Goal: Find specific page/section: Find specific page/section

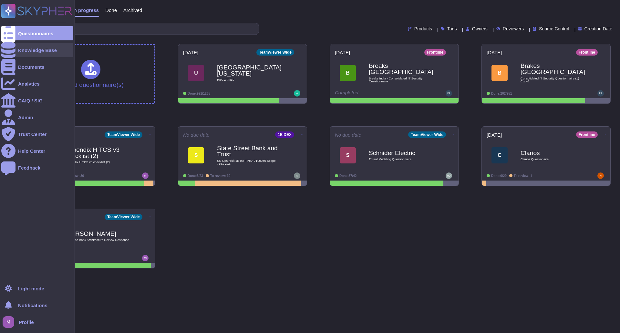
click at [11, 52] on icon at bounding box center [8, 50] width 14 height 16
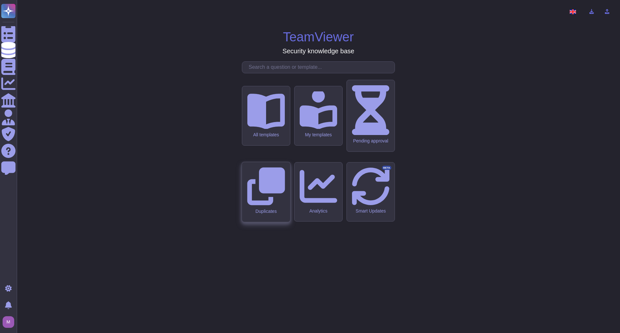
click at [267, 202] on div "Duplicates" at bounding box center [266, 192] width 48 height 60
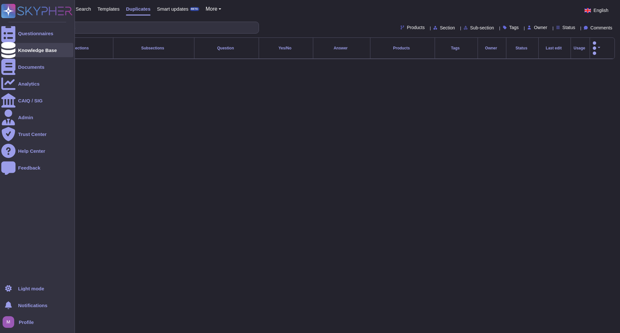
click at [14, 50] on div at bounding box center [8, 50] width 14 height 14
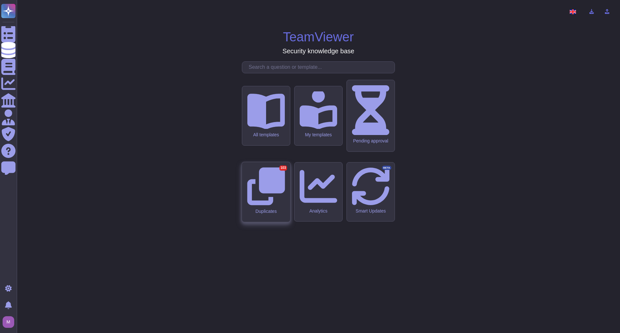
click at [278, 180] on div "Duplicates 103" at bounding box center [266, 192] width 48 height 60
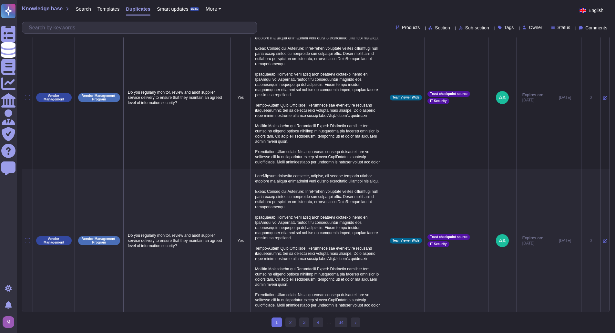
scroll to position [1002, 0]
click at [292, 323] on link "2" at bounding box center [290, 322] width 10 height 10
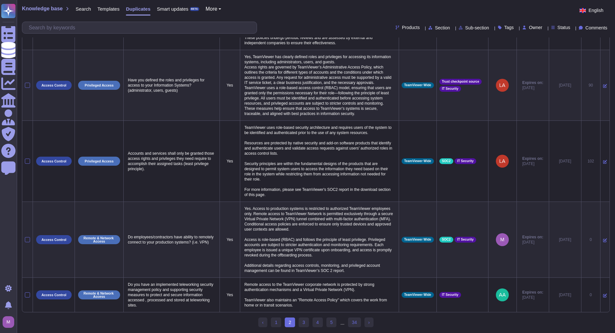
click at [298, 322] on ul "‹ Previous 1 2 (current) 3 4 5 ... 34 › Next" at bounding box center [315, 322] width 115 height 10
click at [305, 321] on link "3" at bounding box center [304, 322] width 10 height 10
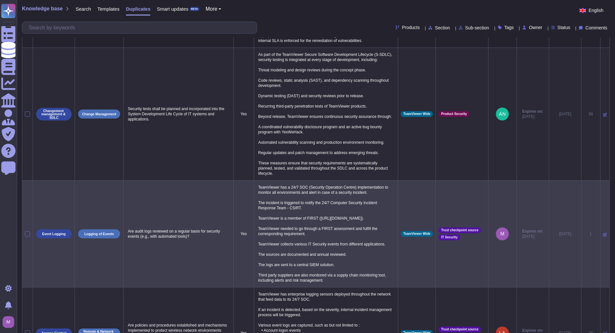
scroll to position [58, 0]
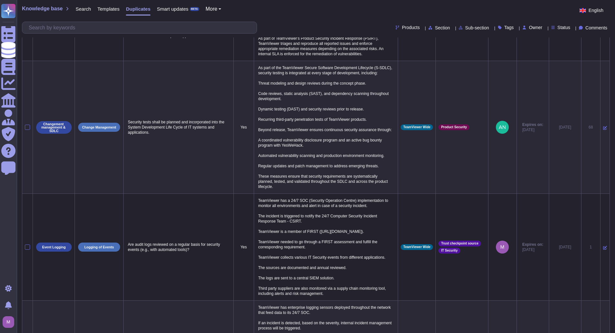
click at [103, 14] on div "Templates" at bounding box center [105, 10] width 28 height 13
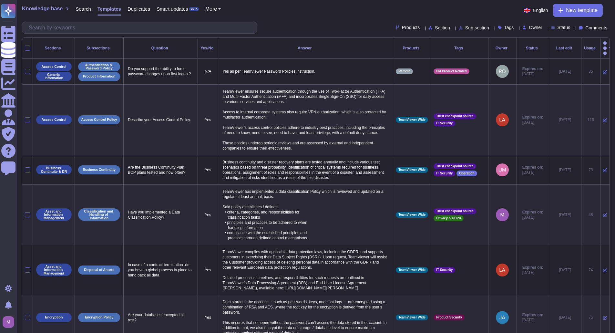
click at [27, 46] on div at bounding box center [27, 48] width 5 height 5
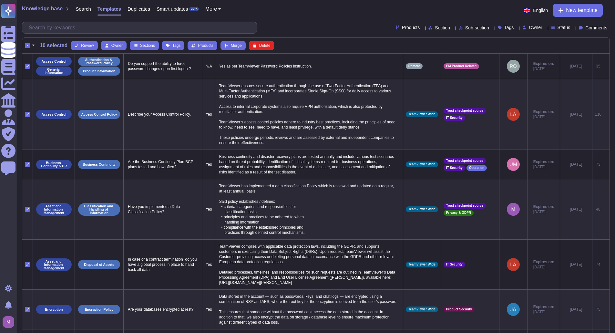
click at [34, 45] on button "button" at bounding box center [33, 46] width 6 height 8
click at [46, 66] on link "Select all" at bounding box center [60, 65] width 61 height 8
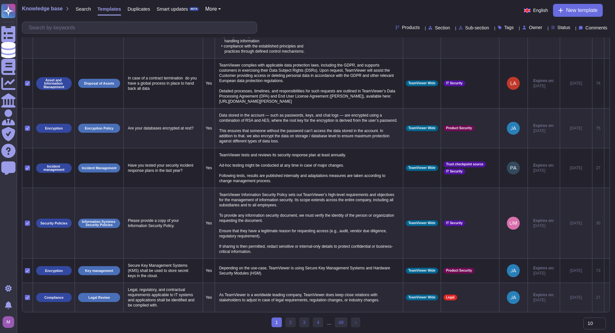
scroll to position [191, 0]
click at [294, 325] on link "2" at bounding box center [290, 322] width 10 height 10
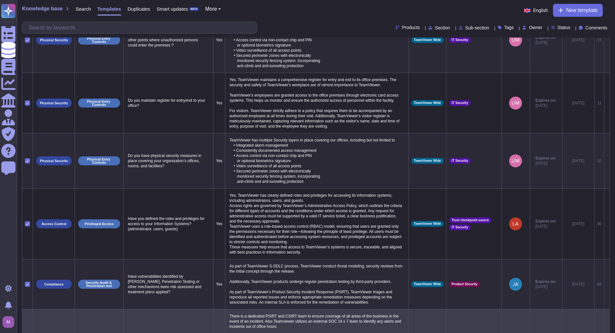
scroll to position [355, 0]
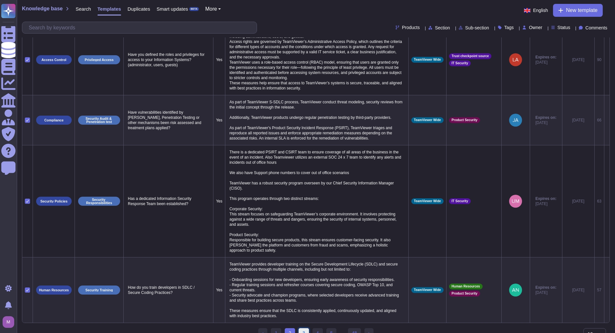
click at [302, 328] on link "3" at bounding box center [304, 333] width 10 height 10
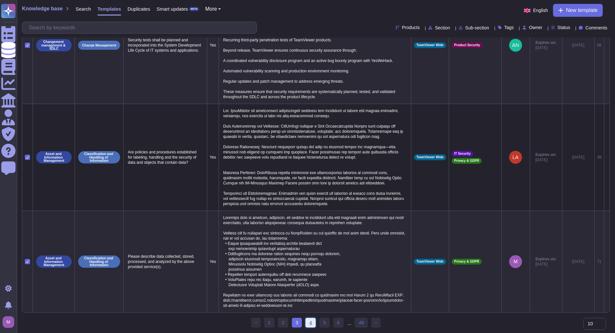
click at [312, 321] on link "4" at bounding box center [310, 323] width 10 height 10
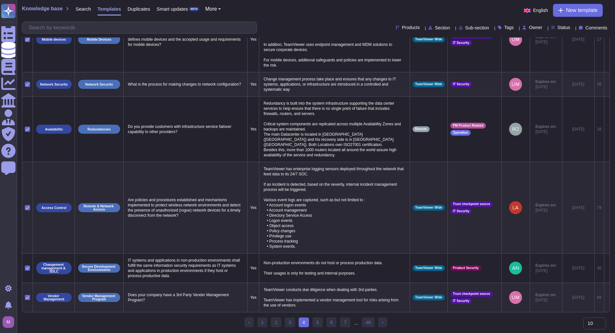
scroll to position [262, 0]
click at [319, 323] on link "5" at bounding box center [317, 323] width 10 height 10
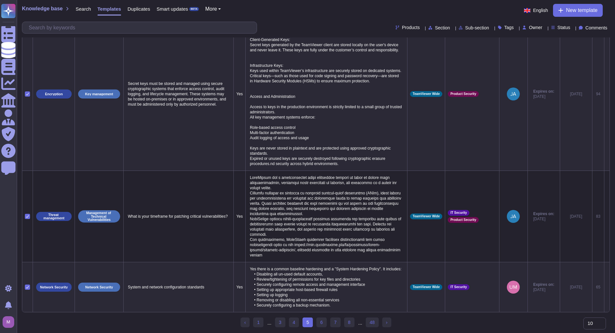
scroll to position [474, 0]
click at [334, 322] on link "7" at bounding box center [335, 322] width 10 height 10
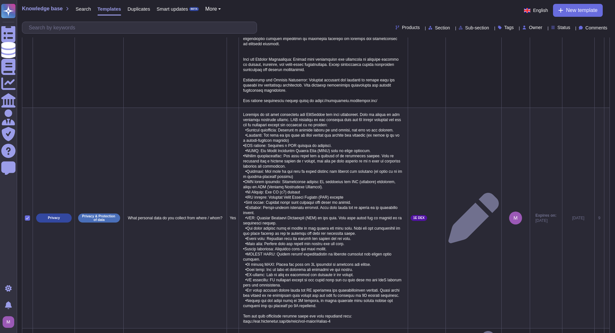
scroll to position [422, 0]
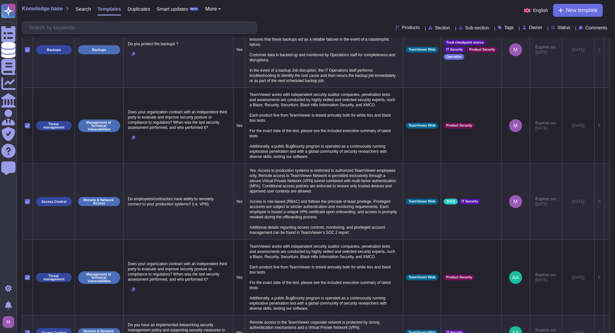
click at [136, 10] on span "Duplicates" at bounding box center [138, 8] width 23 height 5
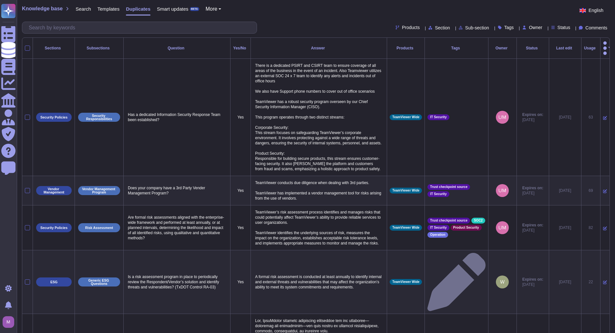
scroll to position [0, 0]
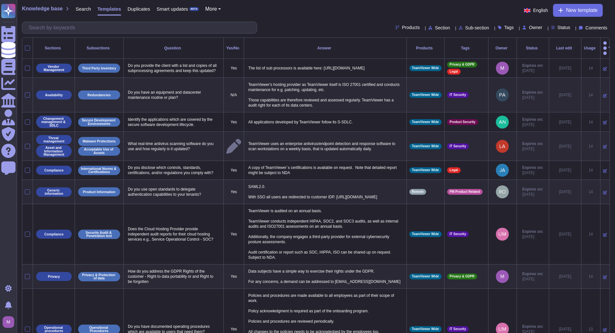
scroll to position [94, 0]
